Goal: Task Accomplishment & Management: Manage account settings

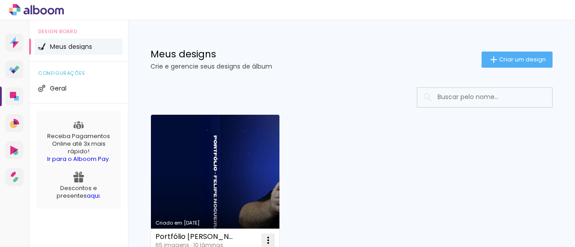
click at [271, 240] on iron-icon at bounding box center [268, 240] width 11 height 11
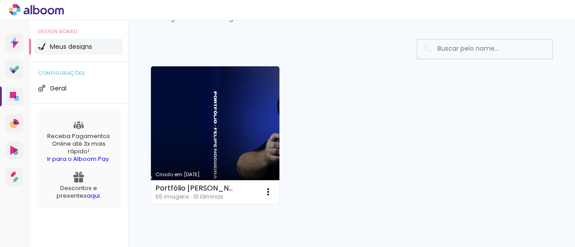
scroll to position [50, 0]
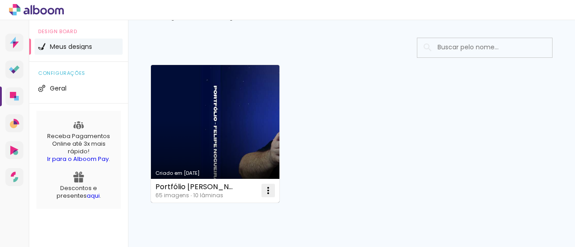
click at [269, 196] on paper-icon-button at bounding box center [268, 191] width 18 height 18
click at [268, 195] on iron-icon at bounding box center [268, 190] width 11 height 11
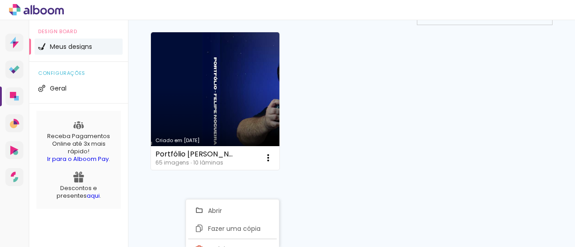
scroll to position [88, 0]
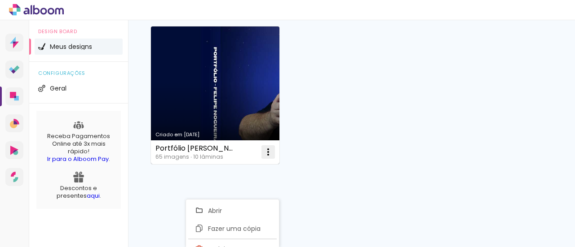
click at [269, 152] on iron-icon at bounding box center [268, 152] width 11 height 11
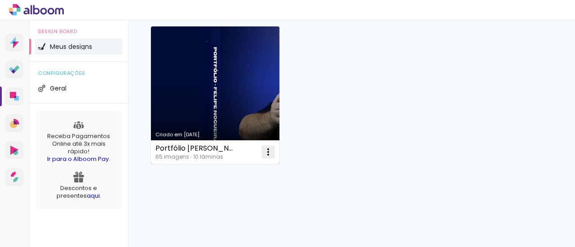
click at [269, 152] on iron-icon at bounding box center [268, 152] width 11 height 11
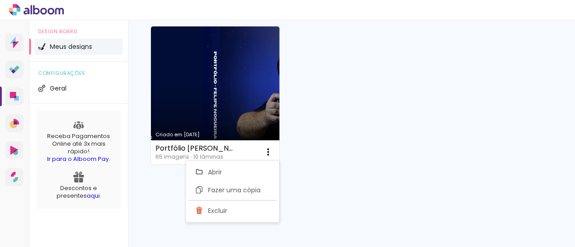
click at [438, 127] on div "Criado em [DATE] Portfólio [PERSON_NAME] 65 imagens ∙ 10 lâminas Abrir Fazer um…" at bounding box center [351, 95] width 410 height 146
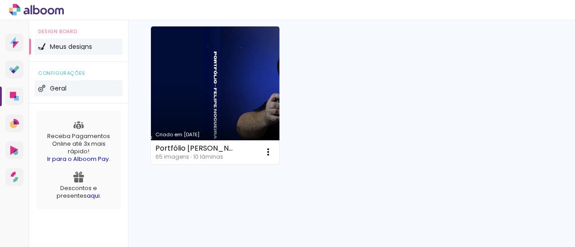
click at [62, 91] on li "Geral" at bounding box center [79, 88] width 88 height 16
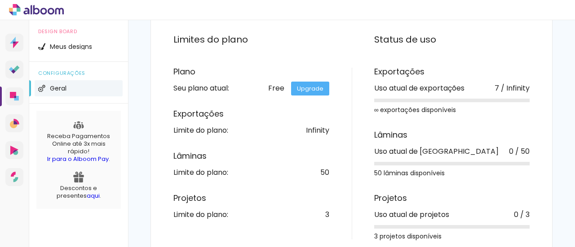
scroll to position [103, 0]
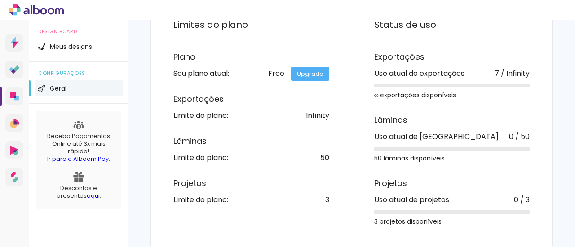
click at [279, 73] on div "Free Upgrade" at bounding box center [298, 73] width 61 height 7
click at [273, 73] on div "Free Upgrade" at bounding box center [298, 73] width 61 height 7
click at [315, 75] on link "Upgrade" at bounding box center [310, 74] width 38 height 14
